Goal: Task Accomplishment & Management: Complete application form

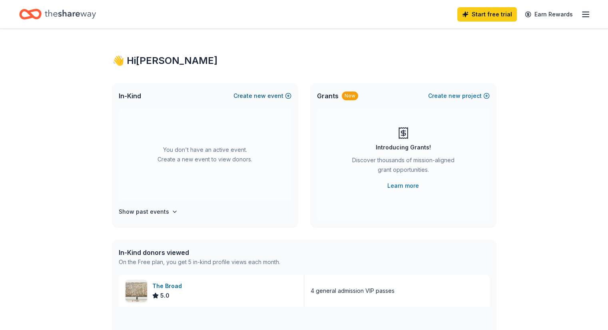
click at [277, 96] on button "Create new event" at bounding box center [262, 96] width 58 height 10
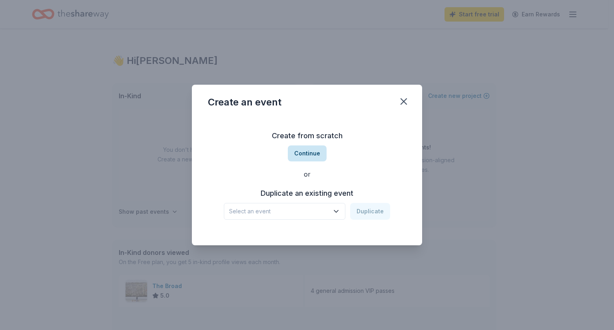
click at [305, 155] on button "Continue" at bounding box center [307, 153] width 39 height 16
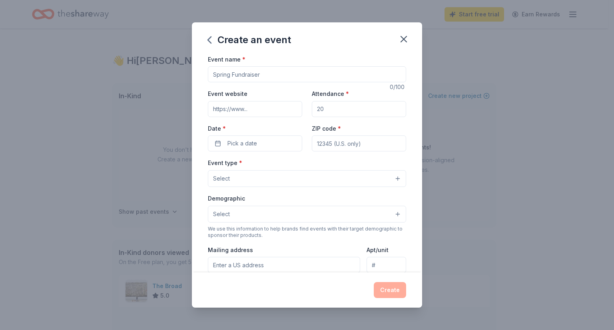
click at [237, 72] on input "Event name *" at bounding box center [307, 74] width 198 height 16
type input "Fall Fundraiser"
click at [253, 109] on input "Event website" at bounding box center [255, 109] width 94 height 16
click at [325, 112] on input "Attendance *" at bounding box center [359, 109] width 94 height 16
click at [333, 111] on input "Attendance *" at bounding box center [359, 109] width 94 height 16
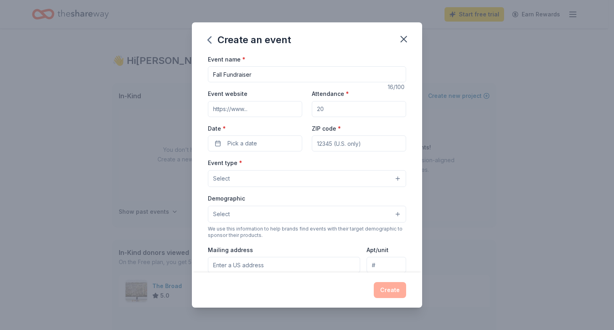
click at [333, 111] on input "Attendance *" at bounding box center [359, 109] width 94 height 16
type input "420"
click at [270, 147] on button "Pick a date" at bounding box center [255, 143] width 94 height 16
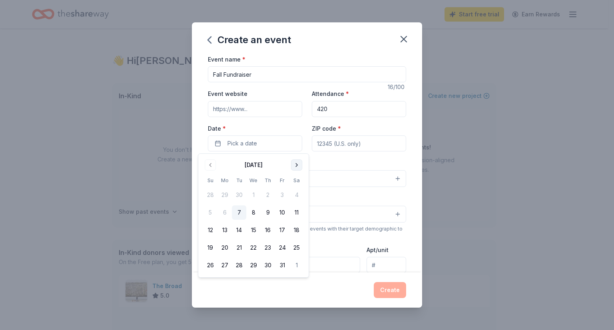
click at [298, 169] on button "Go to next month" at bounding box center [296, 164] width 11 height 11
click at [278, 228] on button "14" at bounding box center [282, 230] width 14 height 14
click at [342, 147] on input "ZIP code *" at bounding box center [359, 143] width 94 height 16
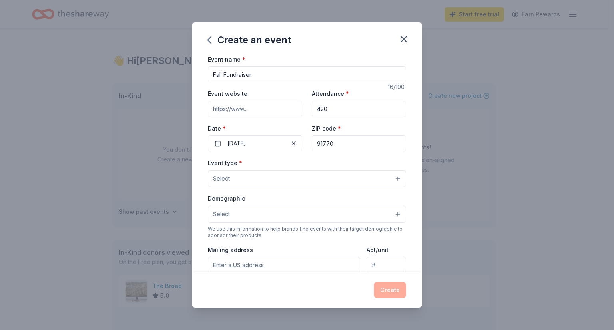
type input "91770"
drag, startPoint x: 390, startPoint y: 181, endPoint x: 383, endPoint y: 177, distance: 8.2
click at [383, 177] on button "Select" at bounding box center [307, 178] width 198 height 17
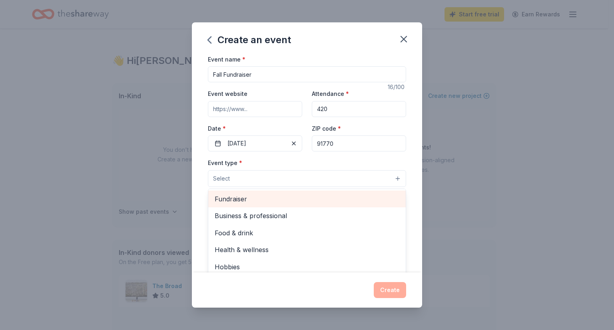
click at [342, 200] on span "Fundraiser" at bounding box center [307, 199] width 185 height 10
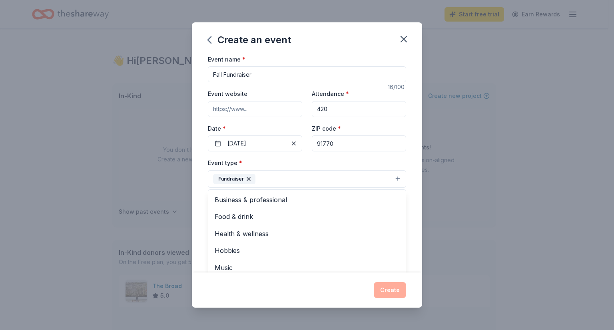
click at [475, 194] on div "Create an event Event name * Fall Fundraiser 16 /100 Event website Attendance *…" at bounding box center [307, 165] width 614 height 330
click at [346, 216] on button "Select" at bounding box center [307, 215] width 198 height 17
drag, startPoint x: 338, startPoint y: 235, endPoint x: 325, endPoint y: 275, distance: 41.8
click at [325, 275] on div "Create an event Event name * Fall Fundraiser 16 /100 Event website Attendance *…" at bounding box center [307, 165] width 230 height 286
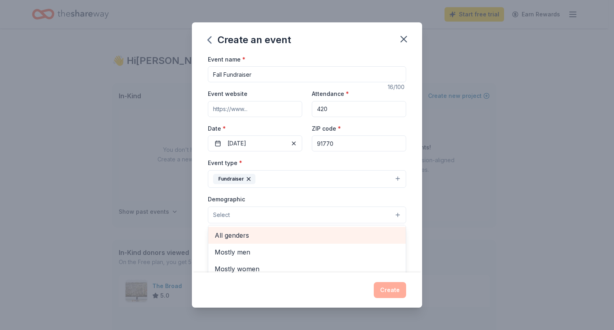
click at [296, 233] on span "All genders" at bounding box center [307, 235] width 185 height 10
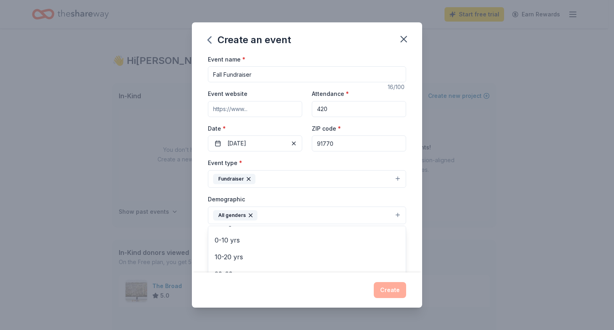
scroll to position [38, 0]
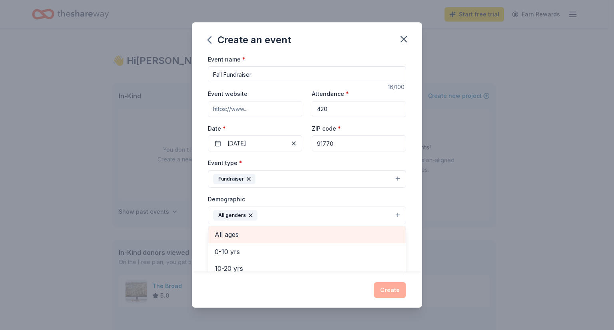
click at [335, 234] on span "All ages" at bounding box center [307, 234] width 185 height 10
click at [407, 232] on div "Event name * Fall Fundraiser 16 /100 Event website Attendance * 420 Date * [DAT…" at bounding box center [307, 163] width 230 height 219
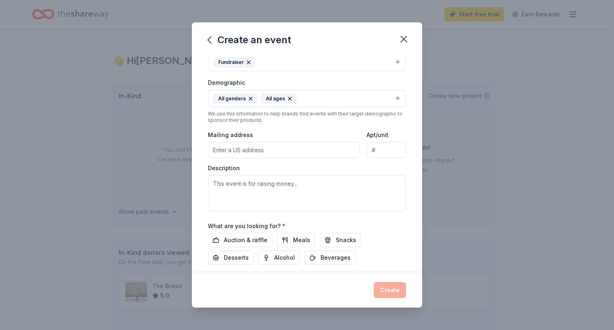
scroll to position [117, 0]
click at [251, 155] on input "Mailing address" at bounding box center [284, 150] width 152 height 16
type input "[GEOGRAPHIC_DATA]"
click at [257, 238] on span "Auction & raffle" at bounding box center [246, 240] width 44 height 10
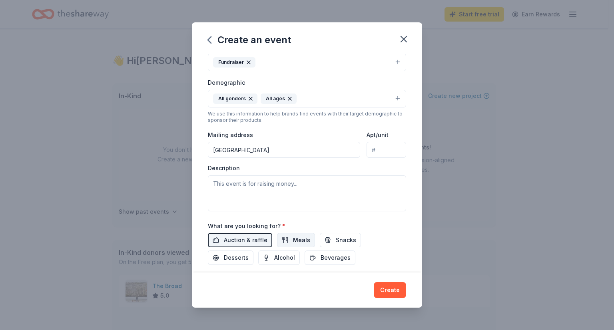
click at [288, 242] on button "Meals" at bounding box center [296, 240] width 38 height 14
click at [331, 240] on button "Snacks" at bounding box center [340, 240] width 41 height 14
click at [321, 257] on span "Beverages" at bounding box center [336, 258] width 30 height 10
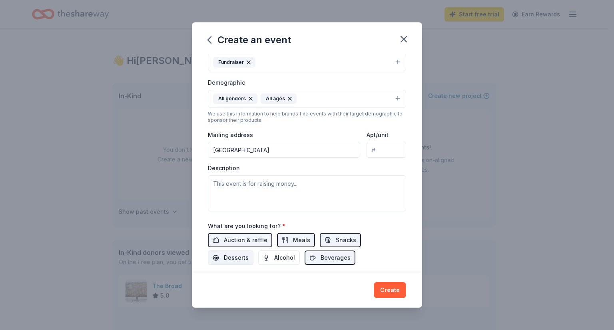
click at [237, 259] on span "Desserts" at bounding box center [236, 258] width 25 height 10
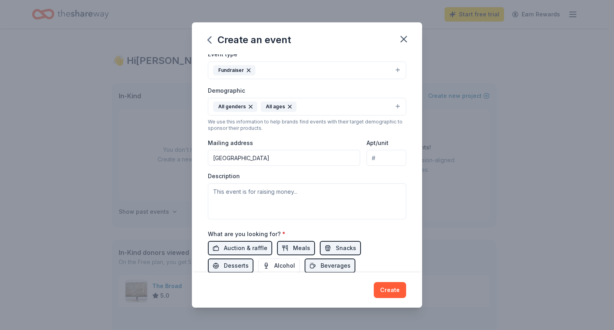
scroll to position [106, 0]
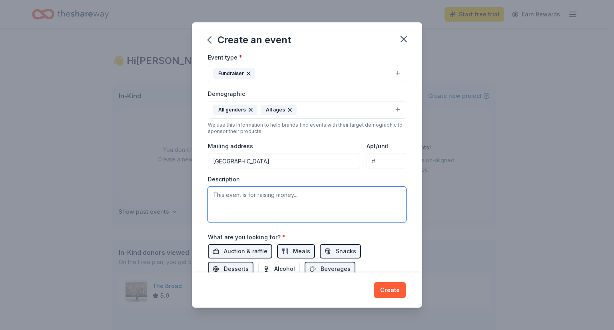
click at [224, 191] on textarea at bounding box center [307, 205] width 198 height 36
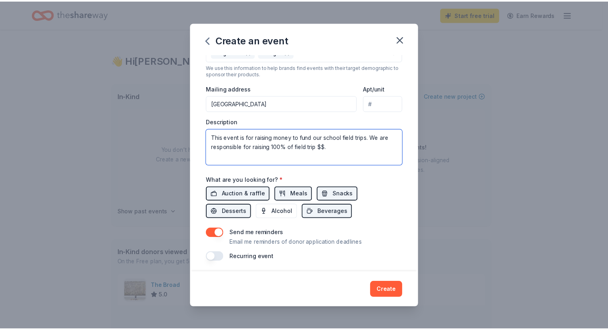
scroll to position [165, 0]
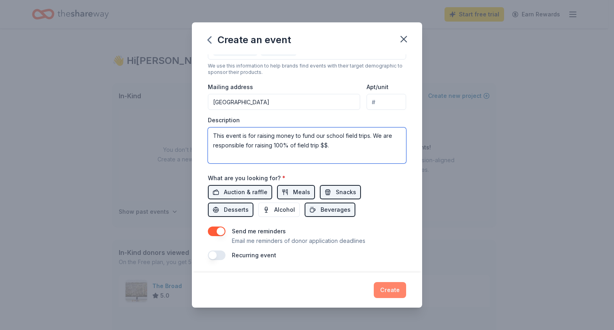
type textarea "This event is for raising money to fund our school field trips. We are responsi…"
click at [388, 289] on button "Create" at bounding box center [390, 290] width 32 height 16
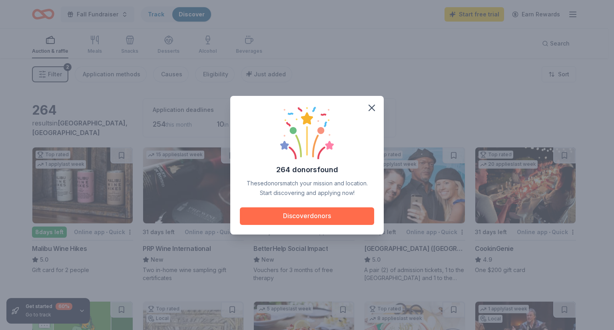
click at [320, 217] on button "Discover donors" at bounding box center [307, 216] width 134 height 18
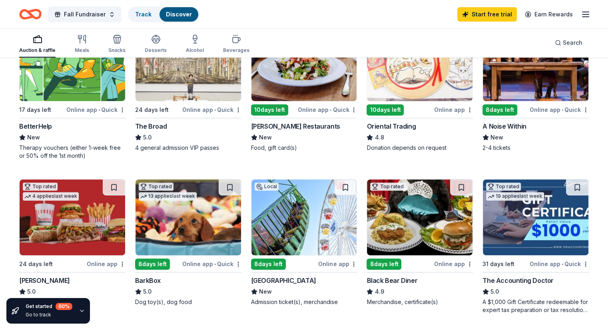
scroll to position [279, 0]
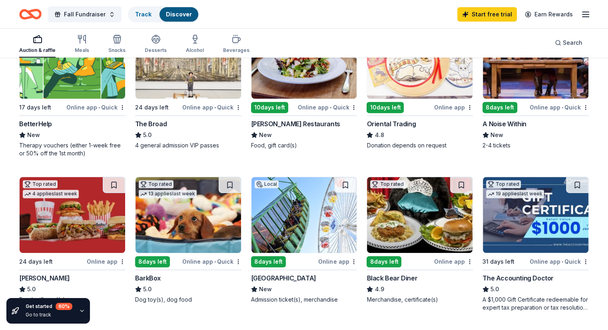
click at [530, 107] on div "Online app • Quick" at bounding box center [559, 107] width 59 height 10
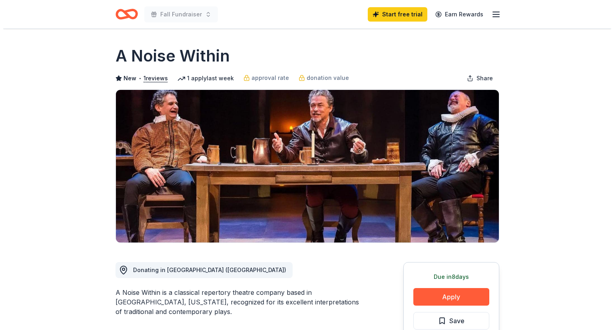
scroll to position [73, 0]
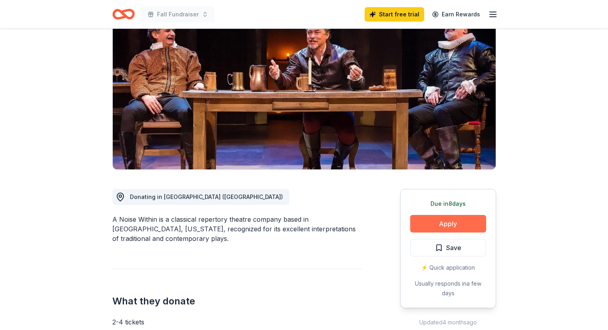
click at [443, 223] on button "Apply" at bounding box center [448, 224] width 76 height 18
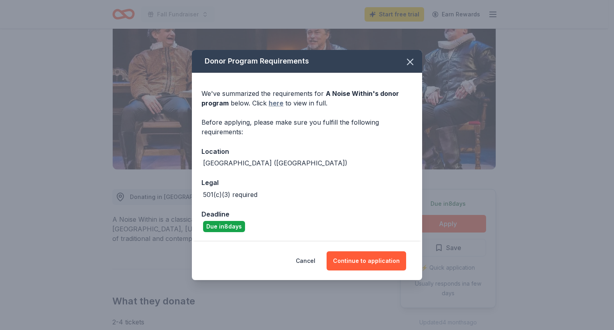
click at [279, 102] on link "here" at bounding box center [276, 103] width 15 height 10
click at [351, 260] on button "Continue to application" at bounding box center [367, 260] width 80 height 19
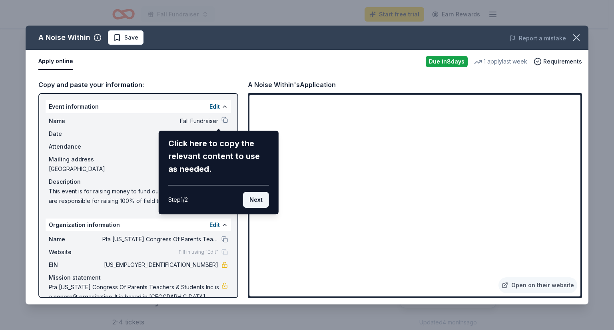
click at [253, 202] on button "Next" at bounding box center [256, 200] width 26 height 16
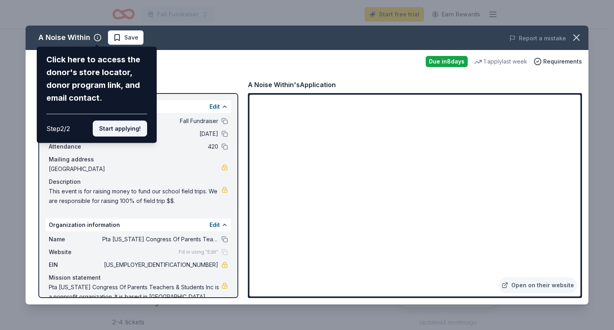
click at [129, 129] on button "Start applying!" at bounding box center [120, 129] width 54 height 16
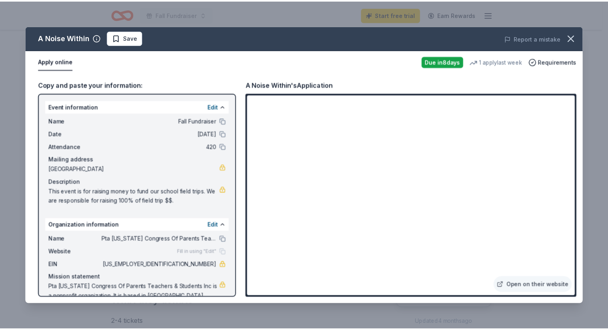
scroll to position [23, 0]
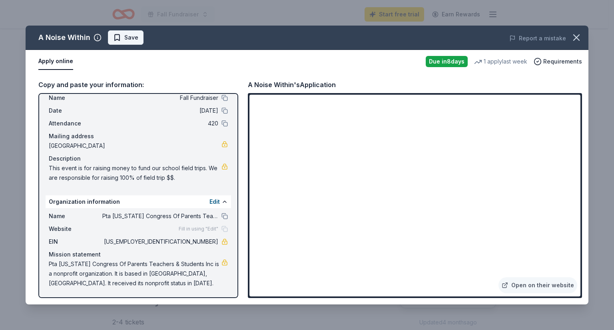
click at [118, 35] on span "Save" at bounding box center [125, 38] width 25 height 10
click at [572, 41] on icon "button" at bounding box center [576, 37] width 11 height 11
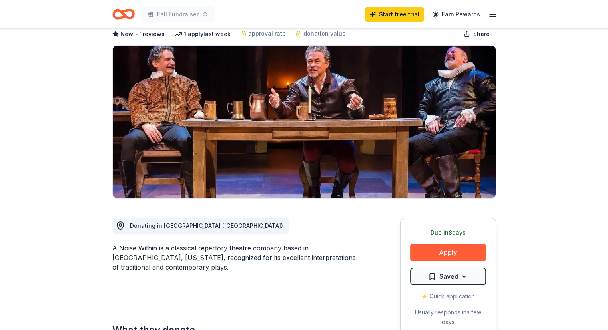
scroll to position [0, 0]
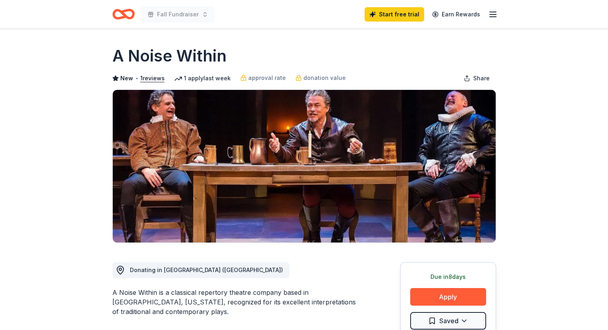
click at [126, 16] on icon "Home" at bounding box center [127, 14] width 12 height 8
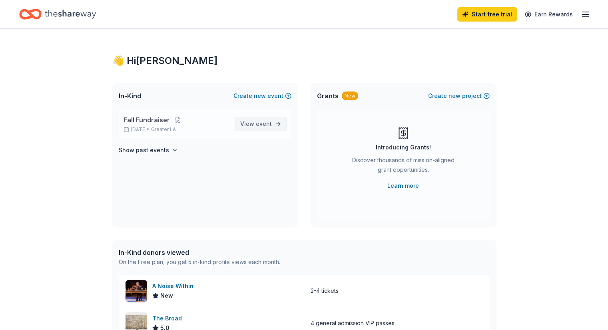
click at [257, 123] on span "event" at bounding box center [264, 123] width 16 height 7
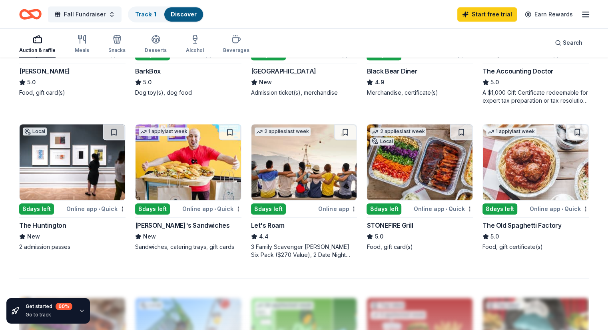
scroll to position [486, 0]
click at [54, 203] on div "8 days left" at bounding box center [36, 208] width 35 height 11
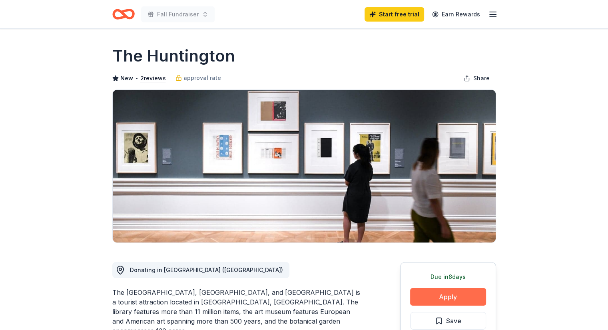
click at [433, 295] on button "Apply" at bounding box center [448, 297] width 76 height 18
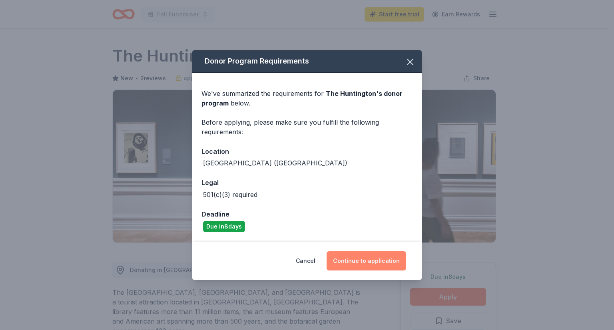
click at [363, 258] on button "Continue to application" at bounding box center [367, 260] width 80 height 19
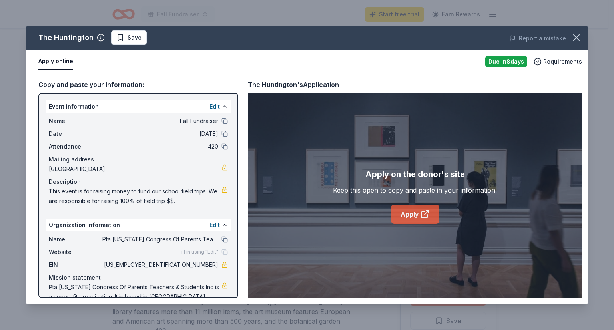
click at [414, 216] on link "Apply" at bounding box center [415, 214] width 48 height 19
